Goal: Book appointment/travel/reservation

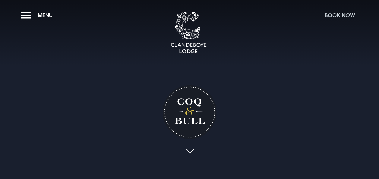
click at [329, 14] on button "Book Now" at bounding box center [339, 15] width 36 height 13
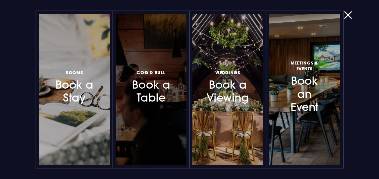
click at [155, 75] on h3 "Coq & Bull Book a Table" at bounding box center [151, 86] width 44 height 36
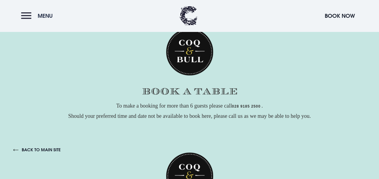
click at [30, 14] on button "Menu" at bounding box center [38, 15] width 35 height 13
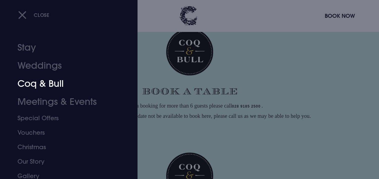
click at [39, 81] on link "Coq & Bull" at bounding box center [64, 84] width 94 height 18
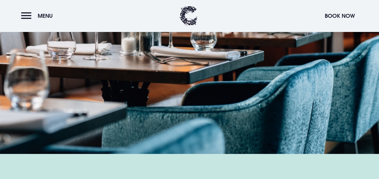
scroll to position [939, 0]
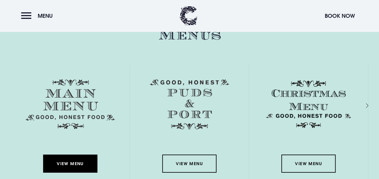
click at [84, 158] on link "View Menu" at bounding box center [70, 164] width 54 height 18
